Goal: Transaction & Acquisition: Purchase product/service

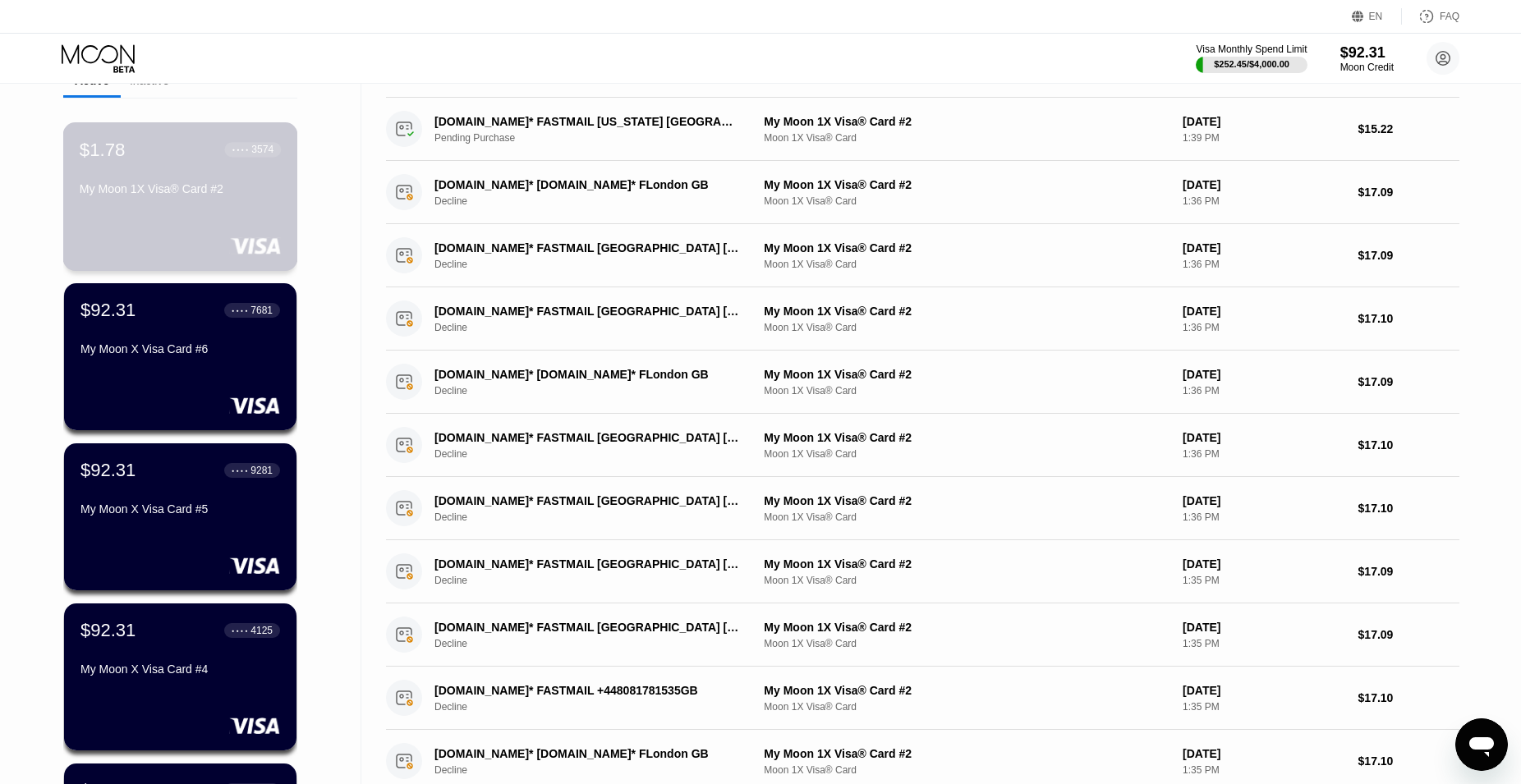
click at [132, 187] on div "$1.78 ● ● ● ● 3574 My Moon 1X Visa® Card #2" at bounding box center [181, 170] width 201 height 63
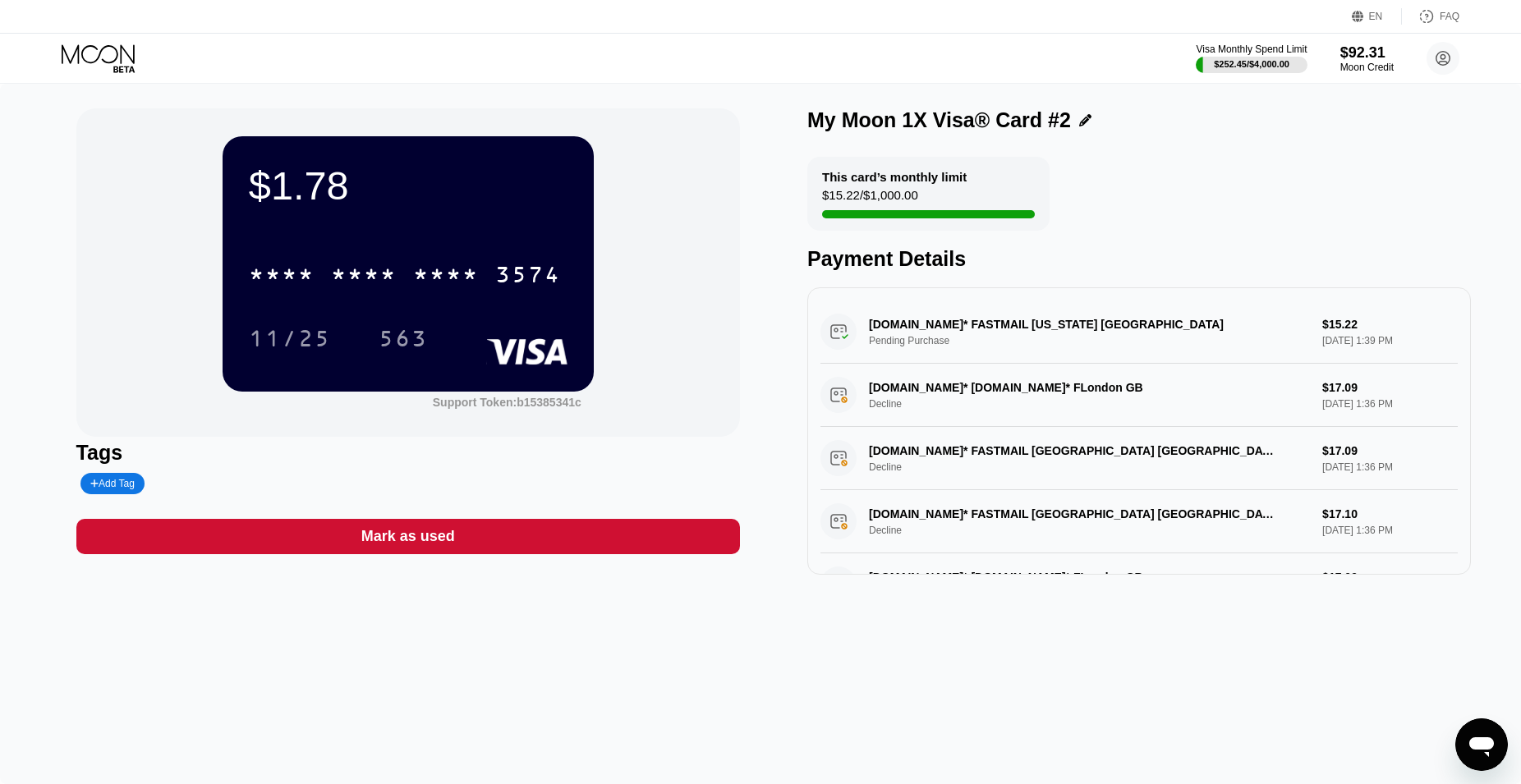
click at [100, 60] on icon at bounding box center [100, 58] width 76 height 28
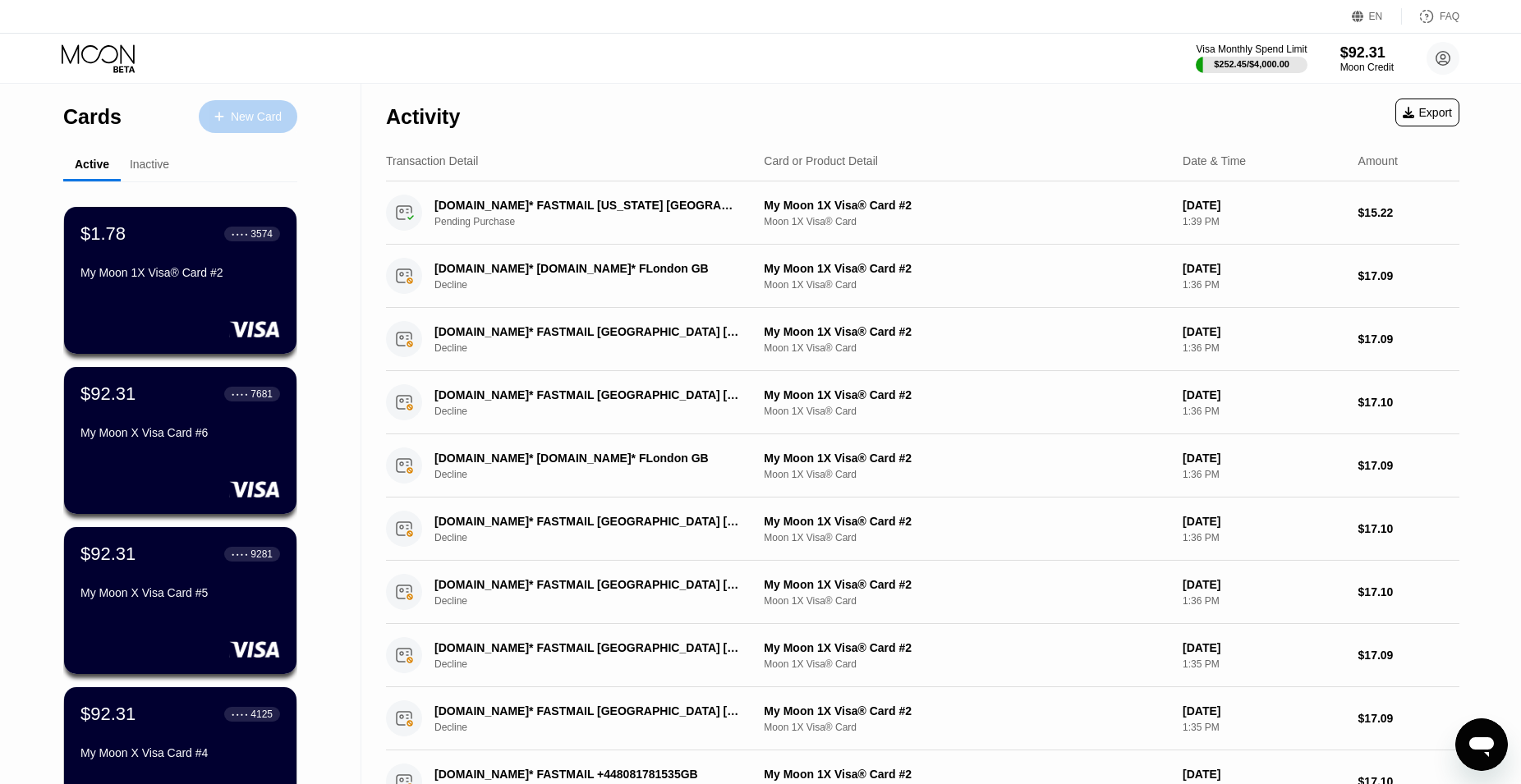
click at [225, 119] on div "New Card" at bounding box center [247, 117] width 99 height 33
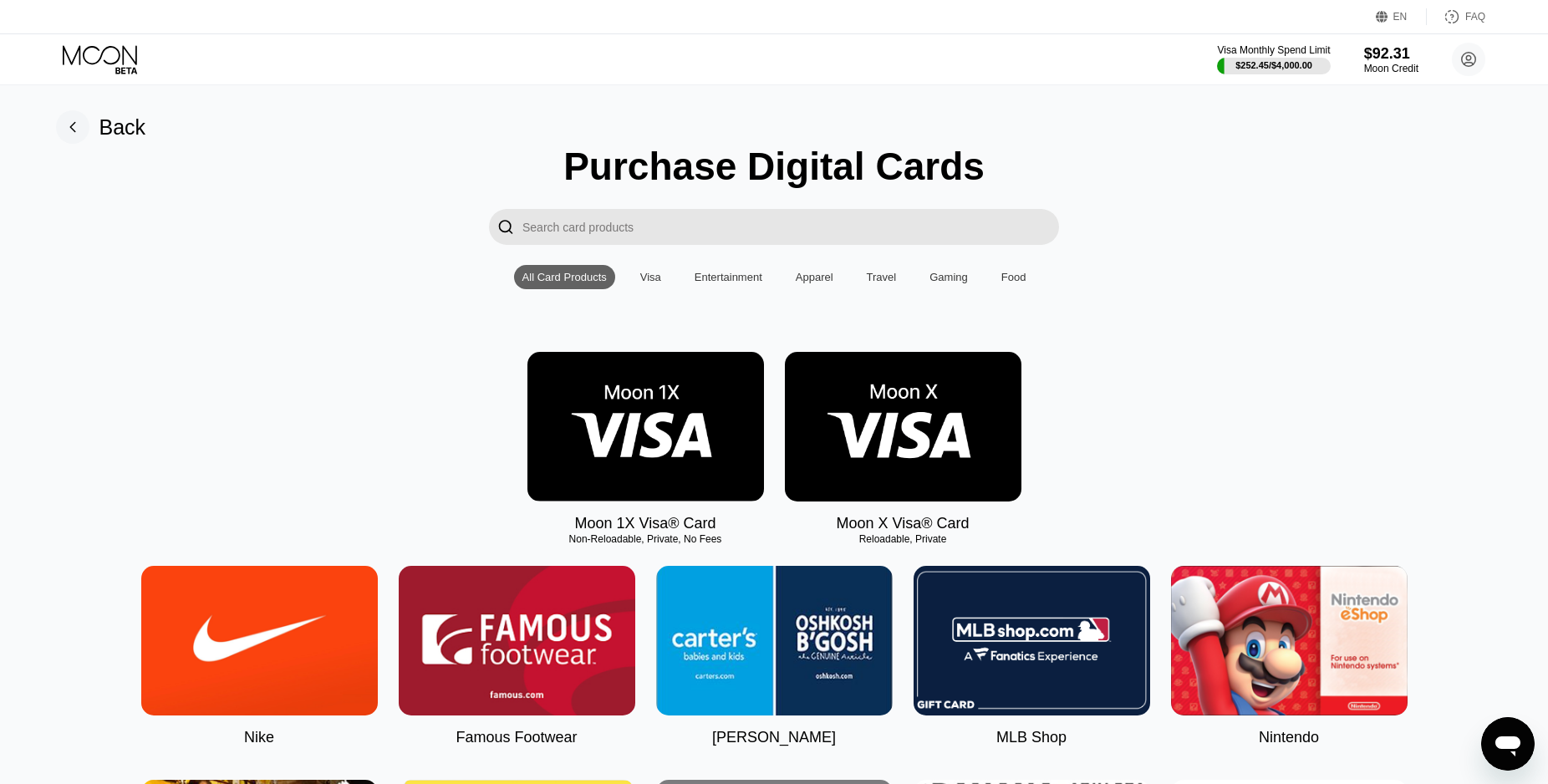
click at [701, 413] on img at bounding box center [646, 426] width 237 height 149
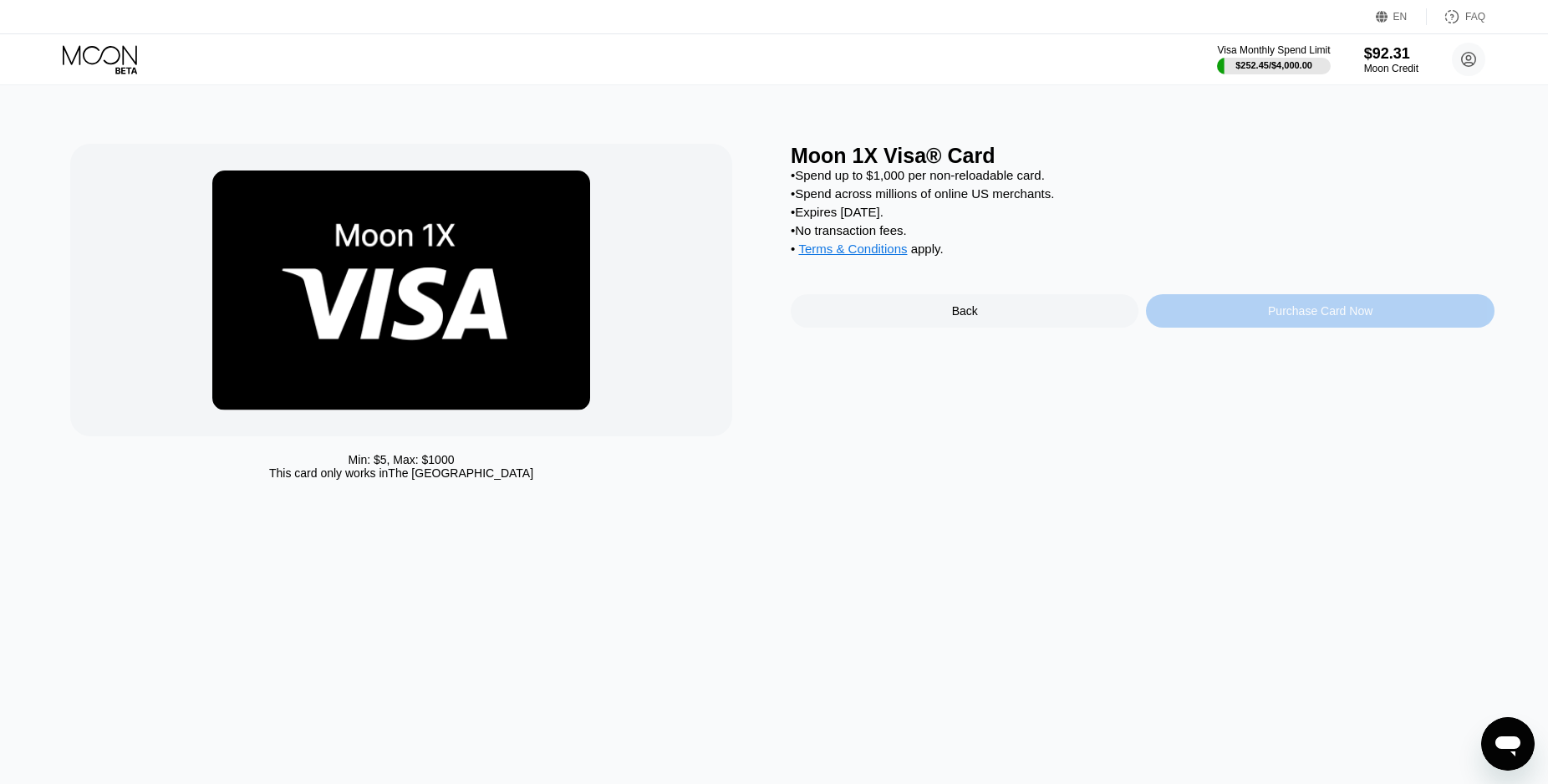
click at [1279, 328] on div "Purchase Card Now" at bounding box center [1320, 311] width 348 height 34
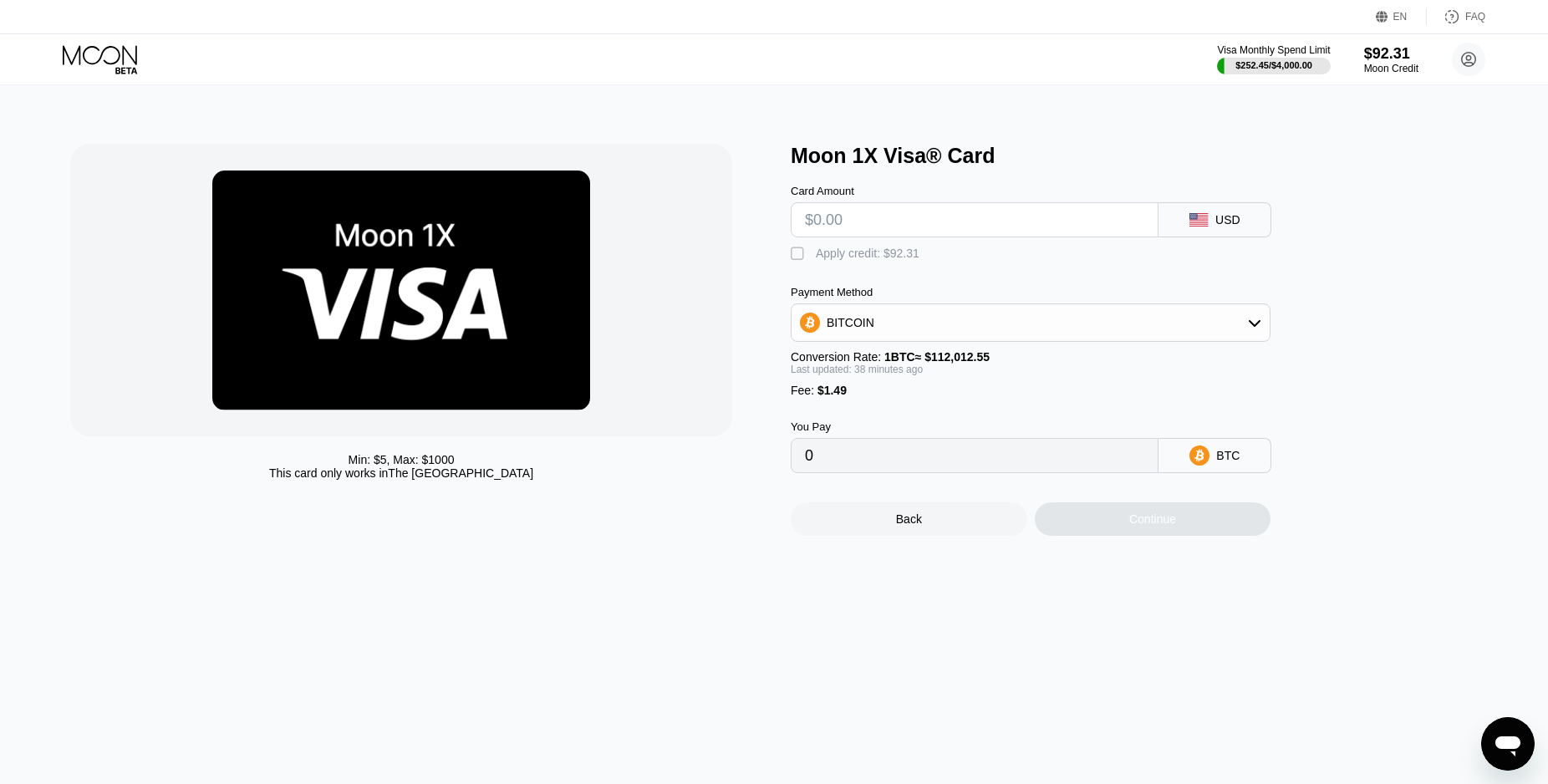
click at [841, 229] on input "text" at bounding box center [974, 220] width 339 height 34
click at [848, 219] on input "text" at bounding box center [974, 220] width 339 height 34
type input "$17"
type input "0.00016501"
type input "$17.3"
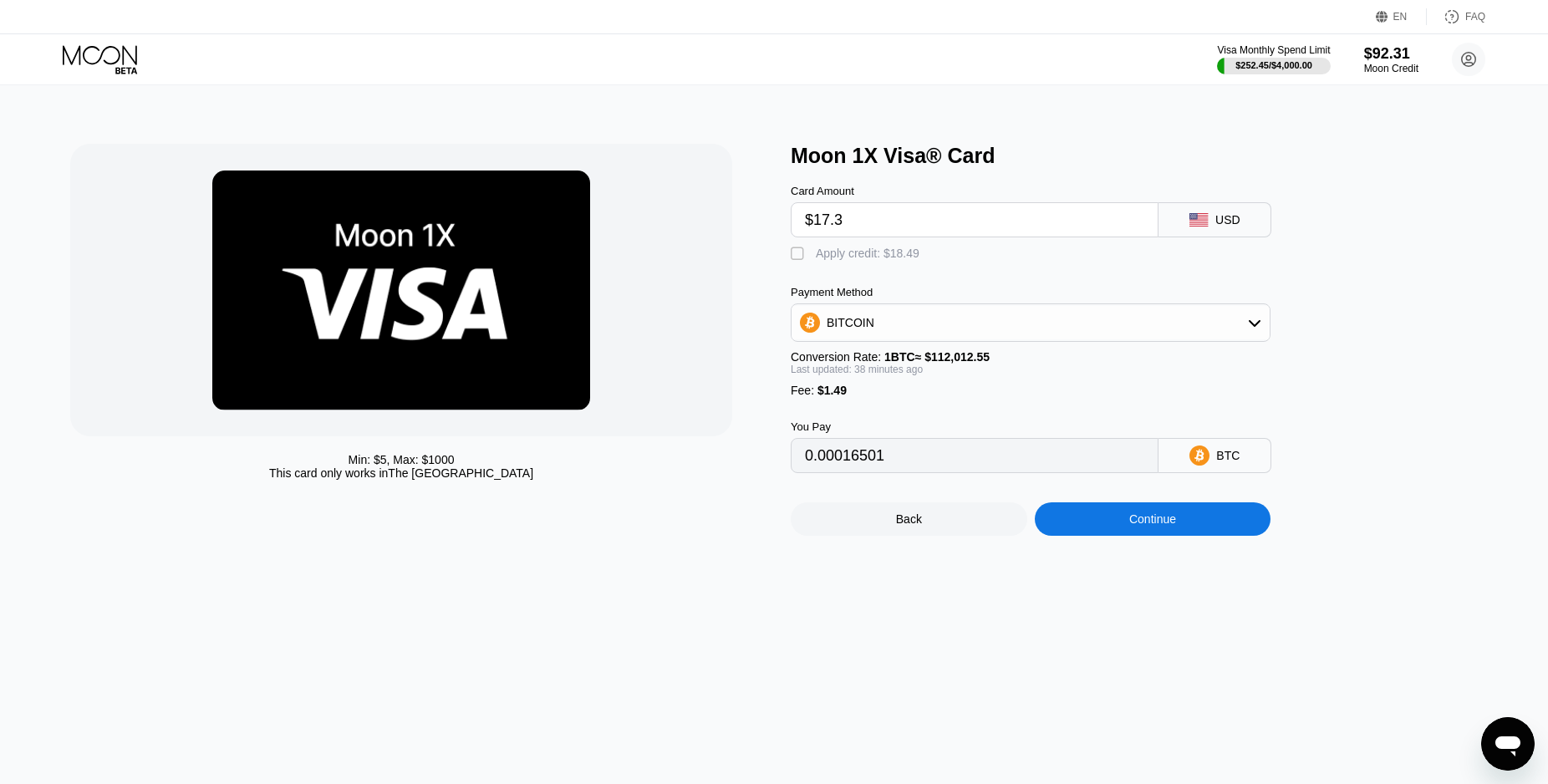
type input "0.00016769"
type input "$17.30"
click at [849, 259] on div "Apply credit: $18.79" at bounding box center [868, 252] width 103 height 13
type input "0"
click at [1185, 556] on div "Min: $ 5 , Max: $ 1000 This card only works in The United States Moon 1X Visa® …" at bounding box center [774, 434] width 1562 height 699
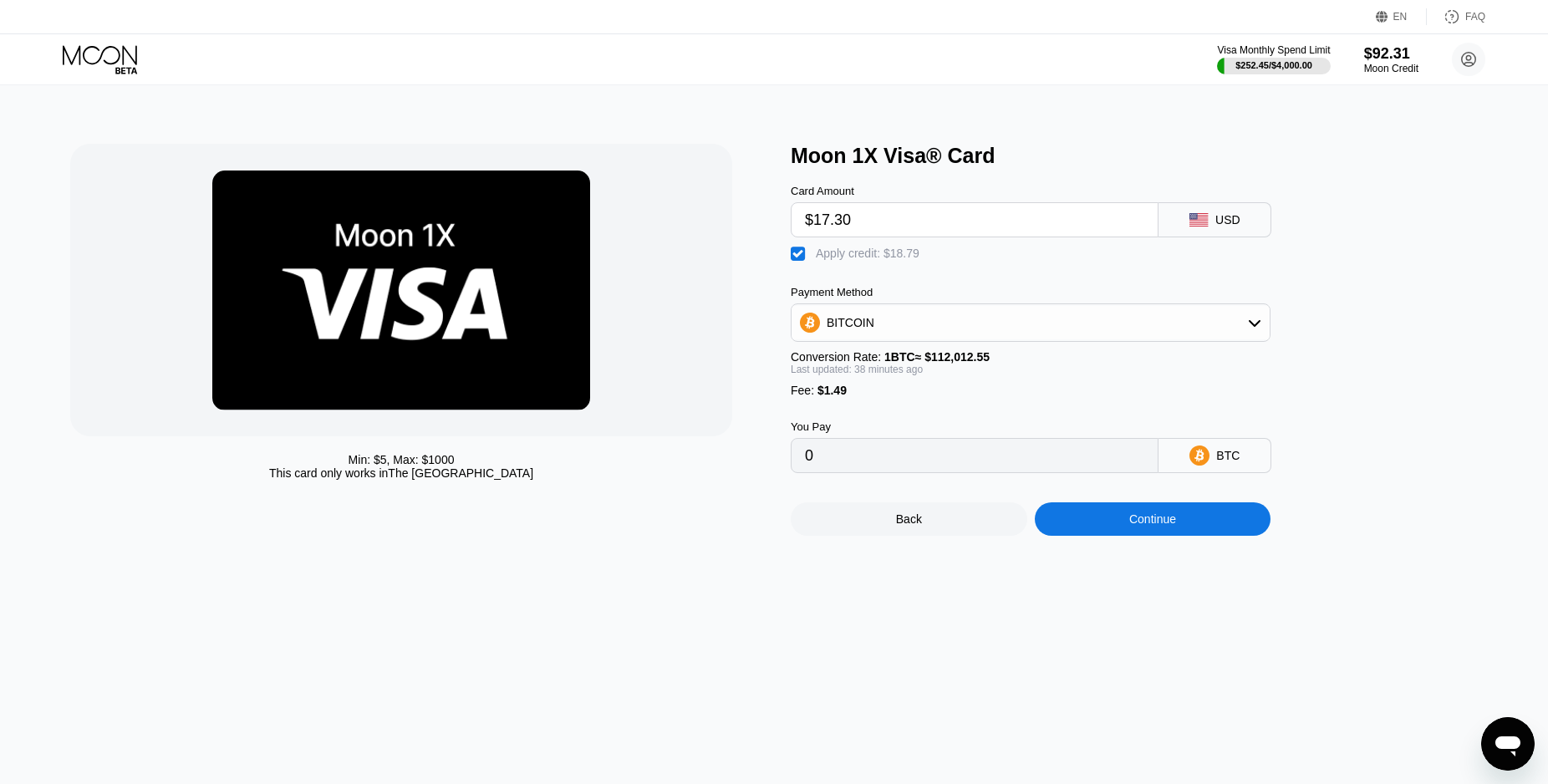
click at [1141, 526] on div "Continue" at bounding box center [1152, 518] width 47 height 13
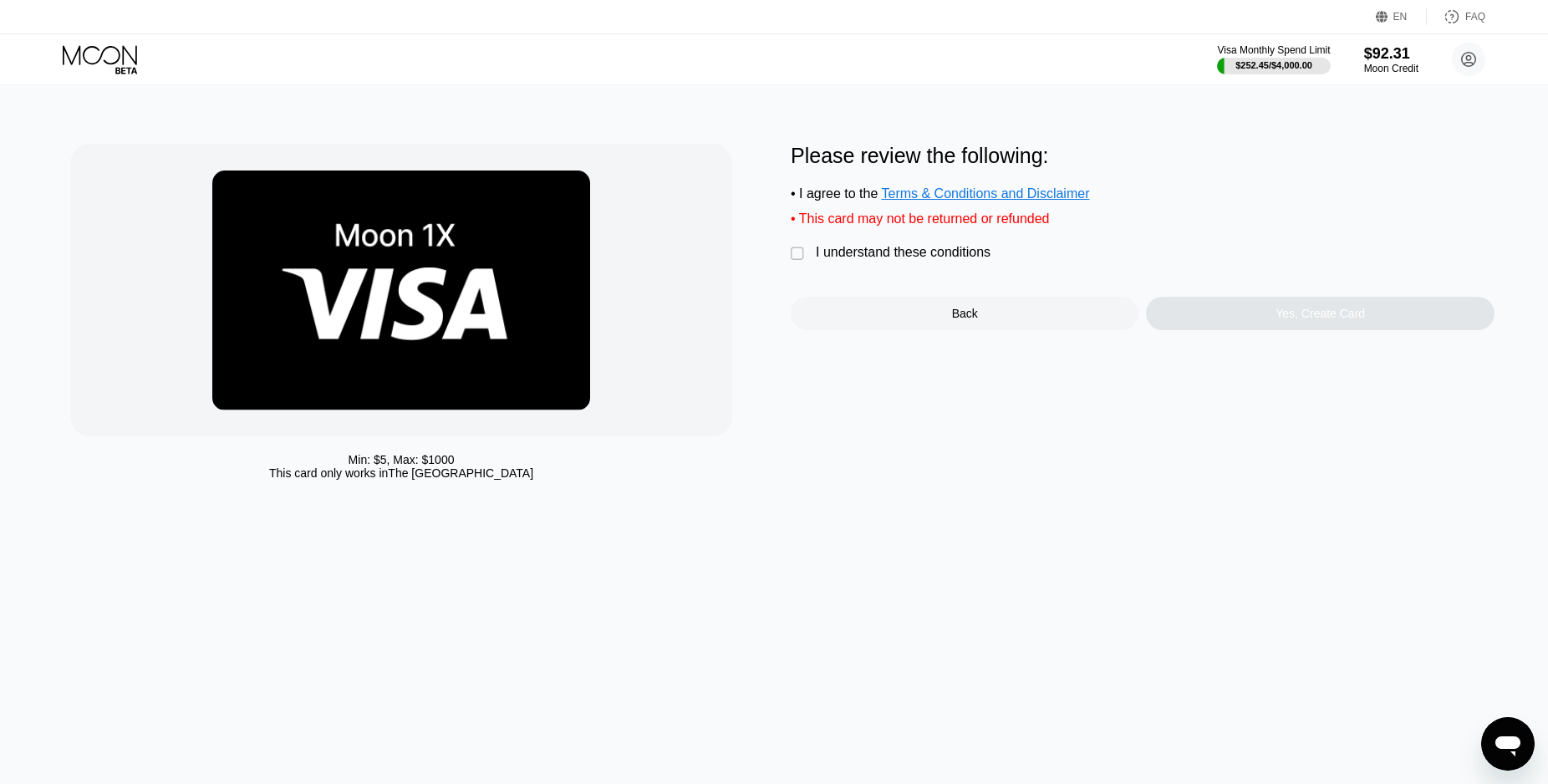
click at [932, 259] on div "I understand these conditions" at bounding box center [904, 251] width 175 height 15
click at [1315, 320] on div "Yes, Create Card" at bounding box center [1320, 313] width 89 height 13
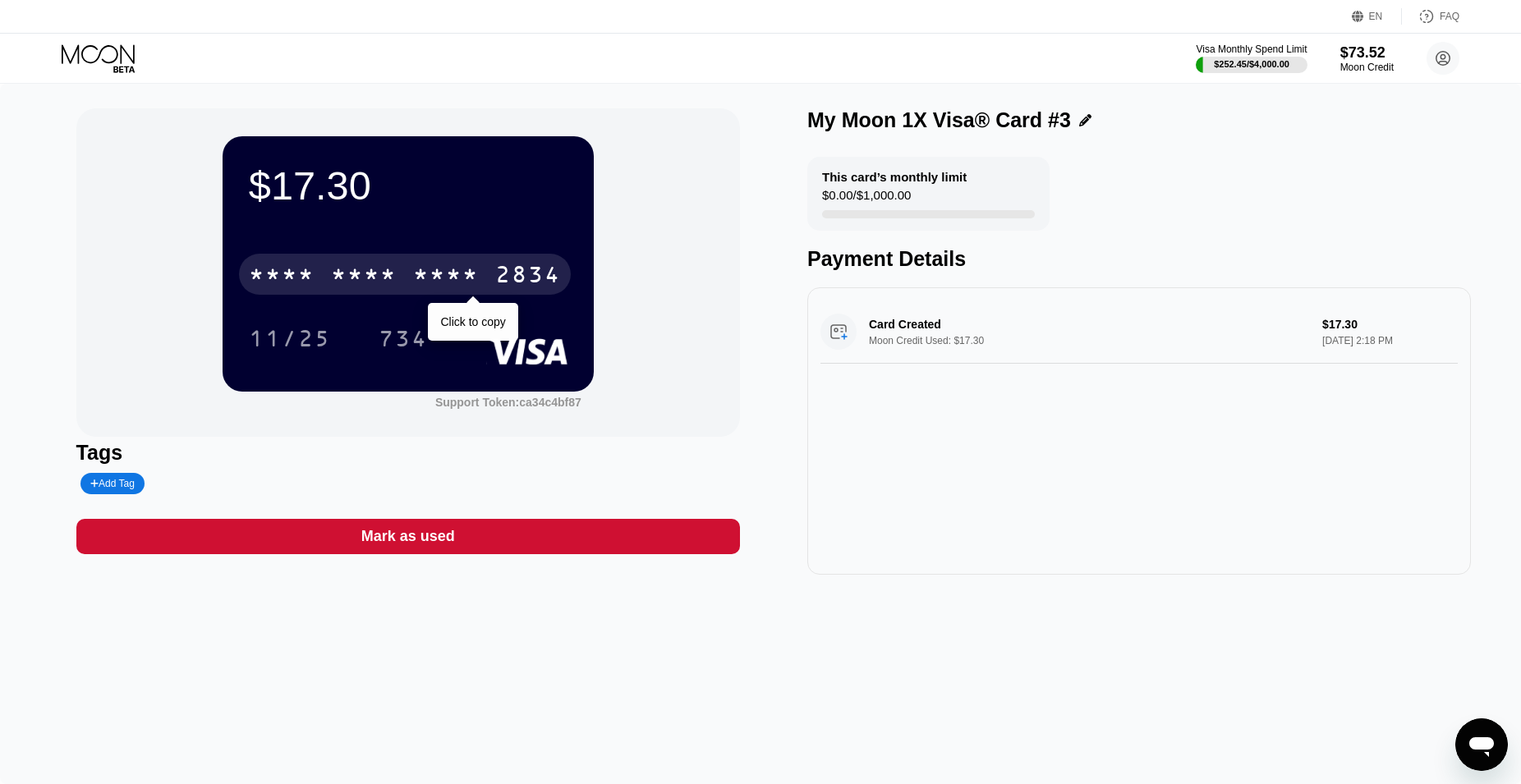
click at [388, 275] on div "* * * *" at bounding box center [363, 276] width 65 height 26
click at [388, 275] on div "6500" at bounding box center [363, 276] width 65 height 26
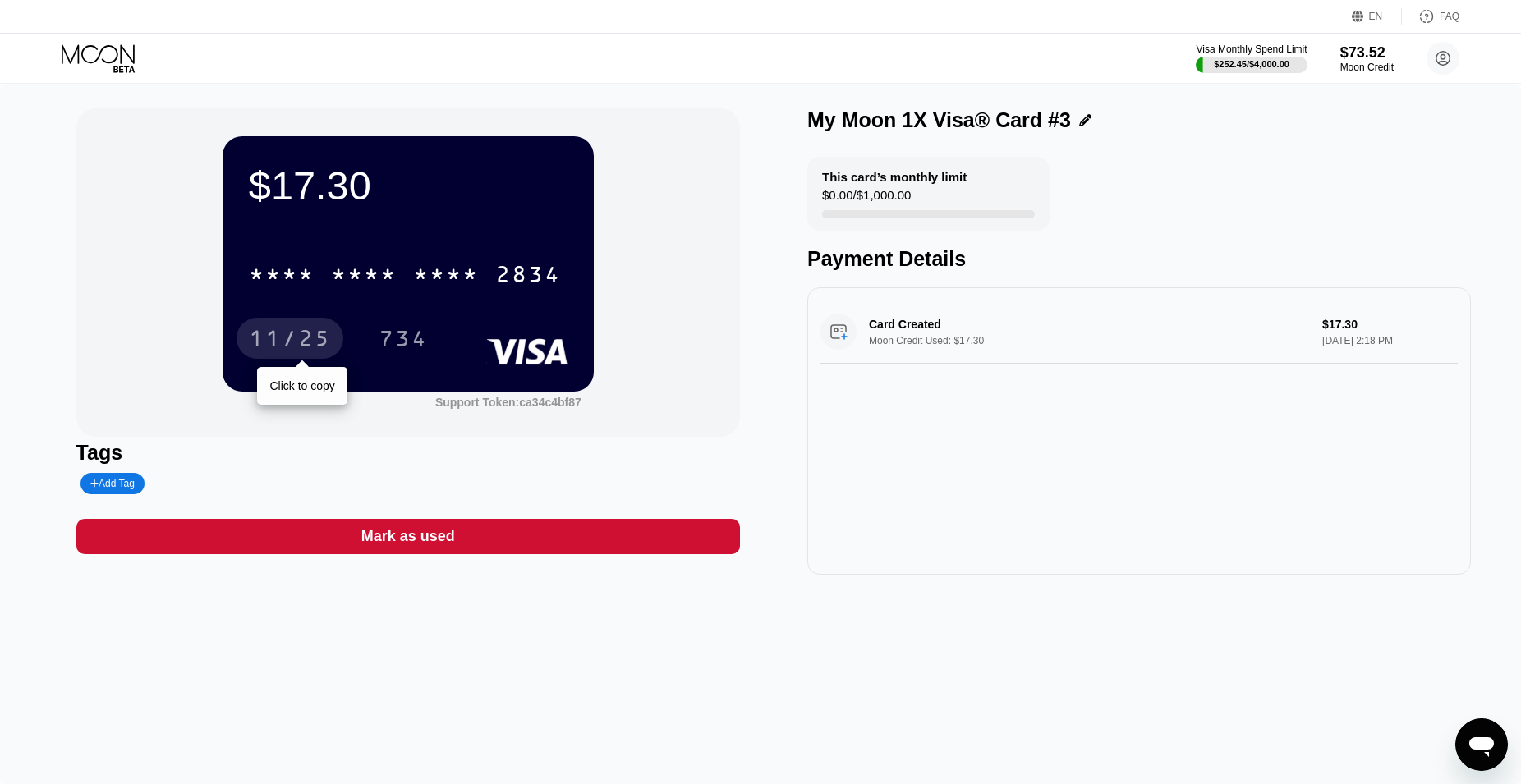
click at [317, 349] on div "11/25" at bounding box center [290, 340] width 82 height 26
drag, startPoint x: 472, startPoint y: 720, endPoint x: 390, endPoint y: 737, distance: 83.7
click at [448, 729] on div "$17.30 * * * * * * * * * * * * 2834 11/25 734 Support Token: ca34c4bf87 Tags Ad…" at bounding box center [760, 433] width 1521 height 700
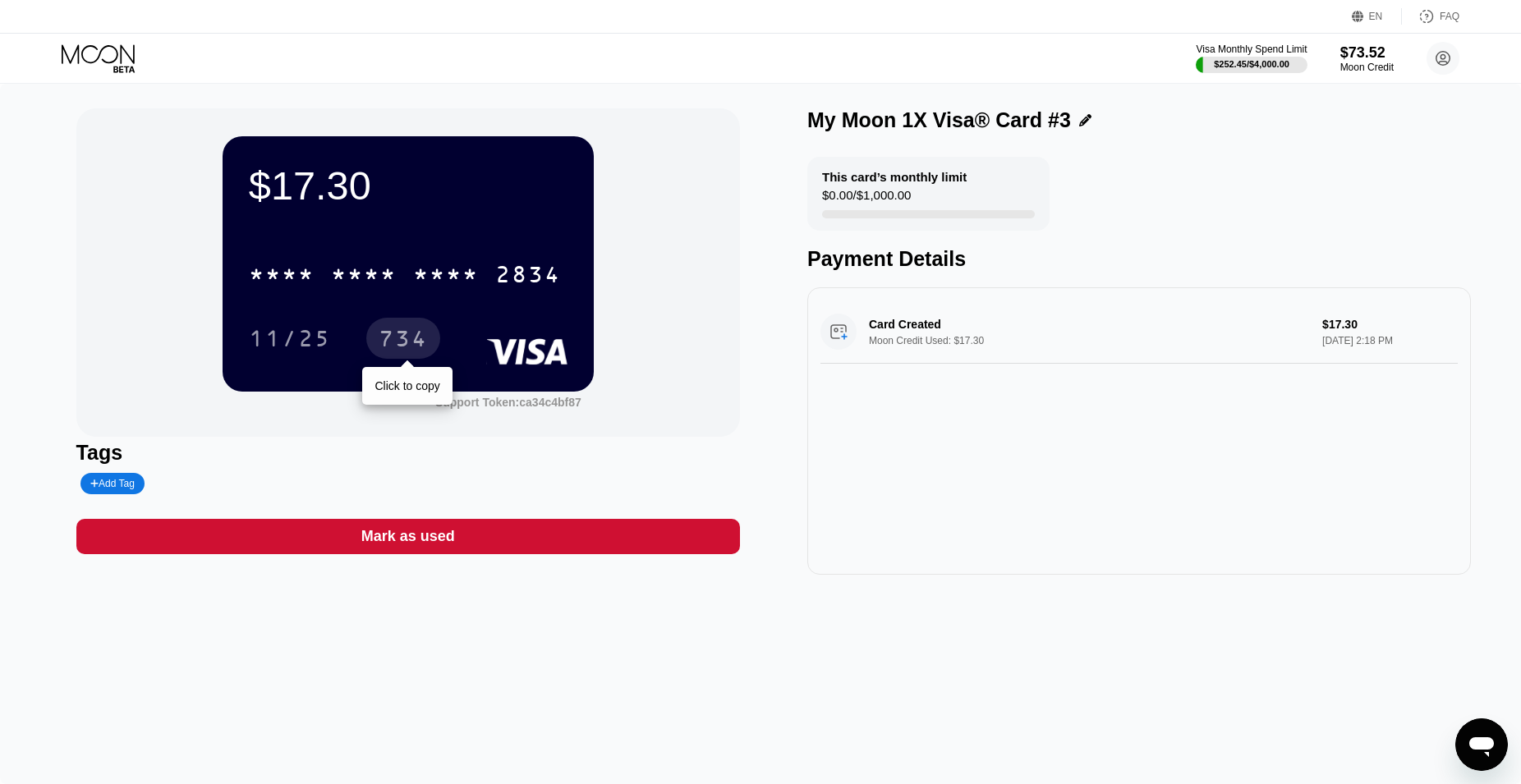
click at [392, 330] on div "734" at bounding box center [403, 338] width 74 height 41
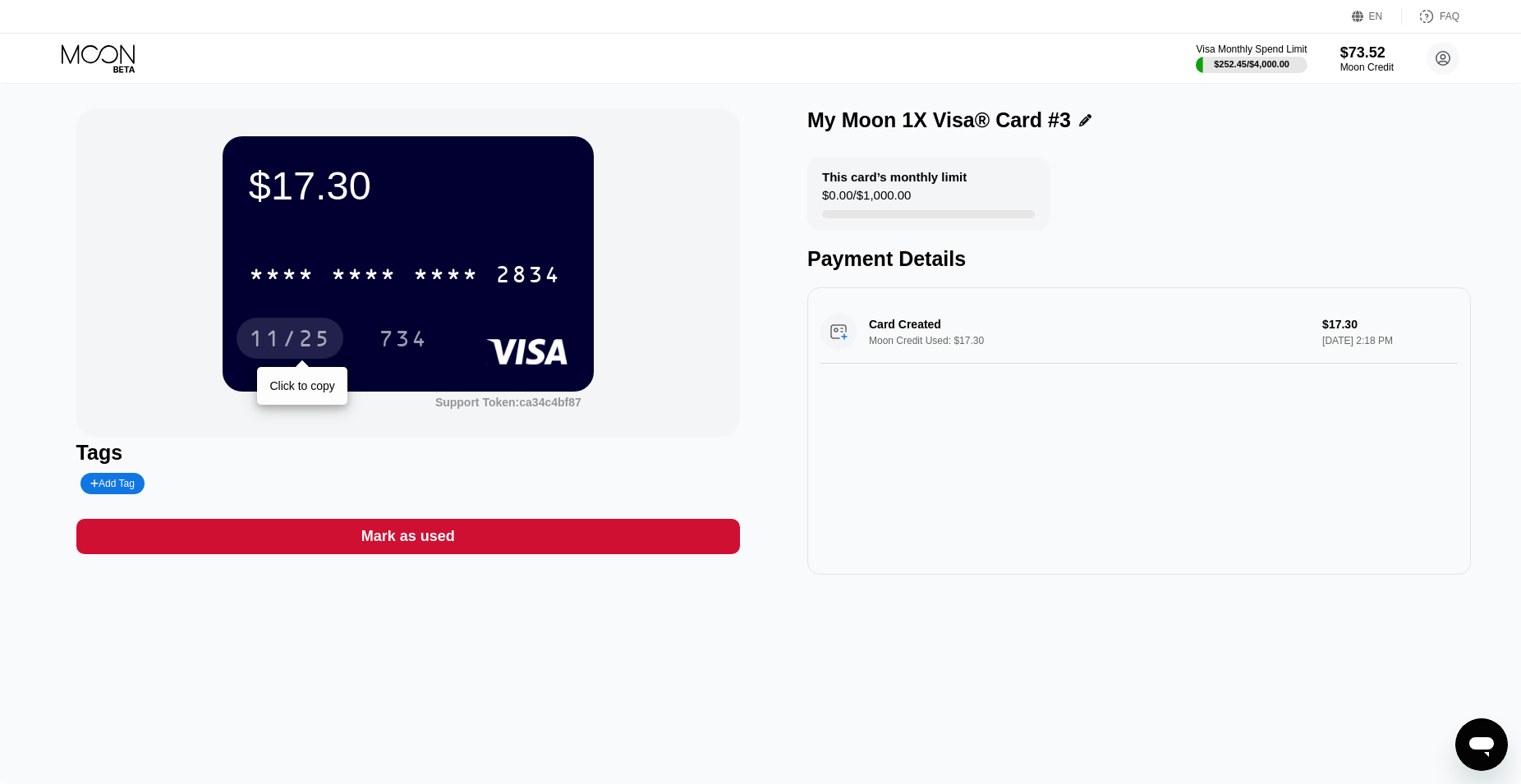
click at [278, 346] on div "11/25" at bounding box center [290, 340] width 82 height 26
